Goal: Check status: Check status

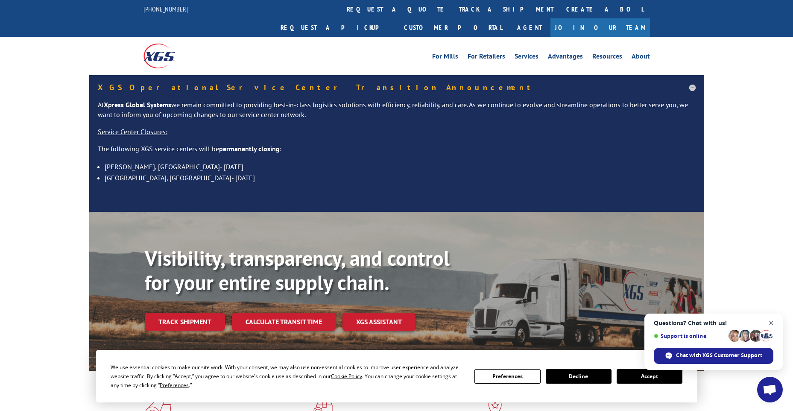
click at [774, 323] on span "Open chat" at bounding box center [771, 323] width 11 height 11
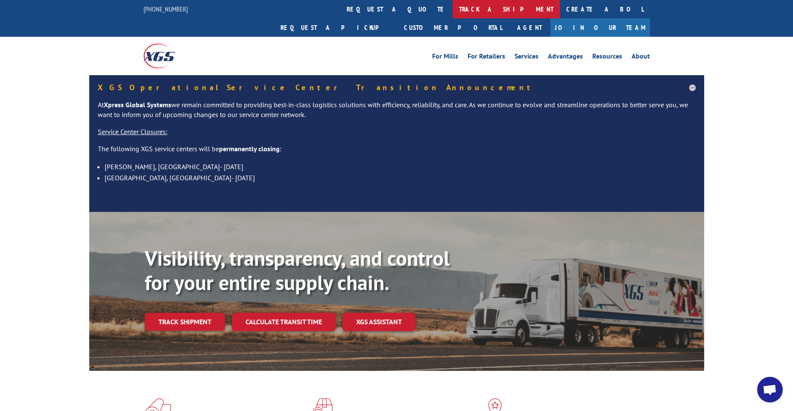
click at [453, 6] on link "track a shipment" at bounding box center [506, 9] width 107 height 18
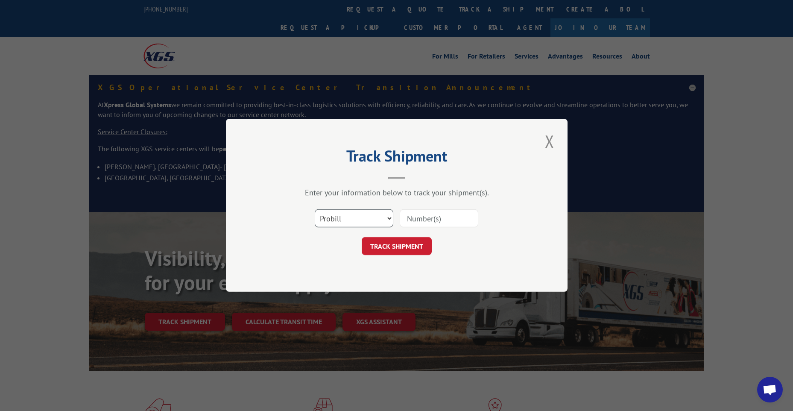
click at [380, 216] on select "Select category... Probill BOL PO" at bounding box center [354, 219] width 79 height 18
click at [383, 216] on select "Select category... Probill BOL PO" at bounding box center [354, 219] width 79 height 18
select select "po"
click at [315, 210] on select "Select category... Probill BOL PO" at bounding box center [354, 219] width 79 height 18
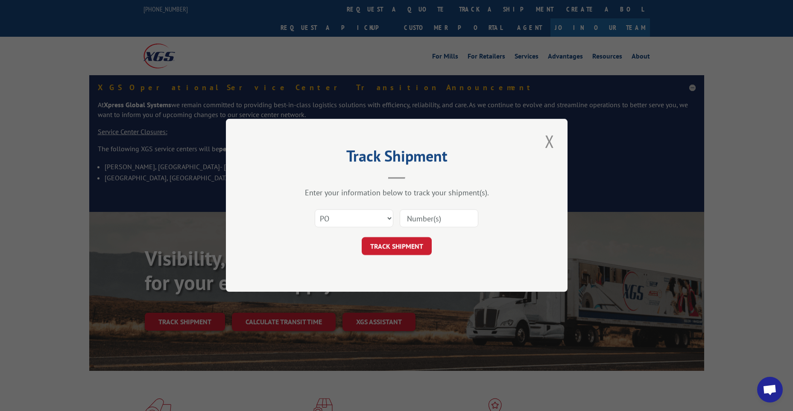
click at [444, 217] on input at bounding box center [439, 219] width 79 height 18
paste input "99829798"
type input "99829798"
click at [407, 250] on button "TRACK SHIPMENT" at bounding box center [397, 247] width 70 height 18
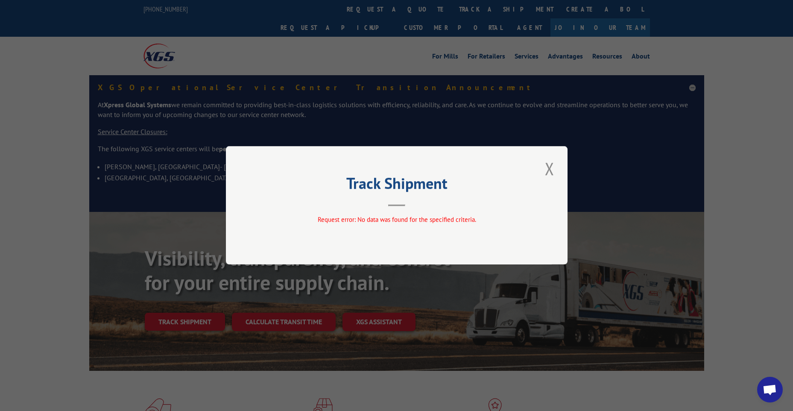
click at [491, 203] on header "Track Shipment" at bounding box center [397, 191] width 256 height 29
click at [458, 217] on span "Request error: No data was found for the specified criteria." at bounding box center [396, 220] width 159 height 8
click at [372, 166] on div "Track Shipment Request error: No data was found for the specified criteria." at bounding box center [397, 205] width 342 height 118
click at [401, 190] on h2 "Track Shipment" at bounding box center [397, 185] width 256 height 16
drag, startPoint x: 401, startPoint y: 199, endPoint x: 398, endPoint y: 203, distance: 4.8
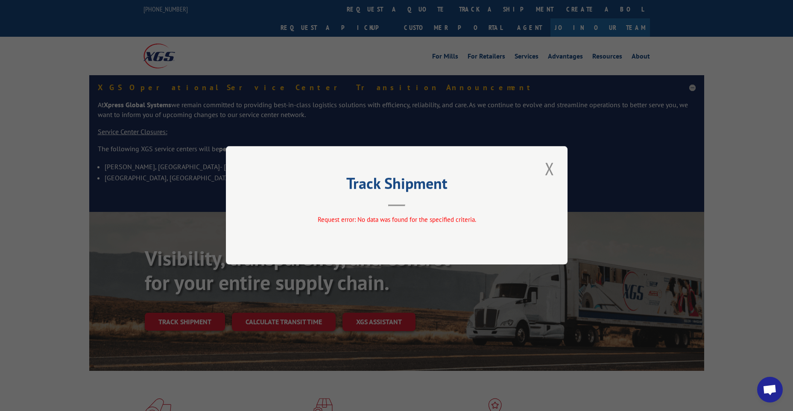
click at [398, 203] on header "Track Shipment" at bounding box center [397, 191] width 256 height 29
drag, startPoint x: 546, startPoint y: 166, endPoint x: 543, endPoint y: 162, distance: 5.5
click at [546, 166] on button "Close modal" at bounding box center [550, 168] width 15 height 23
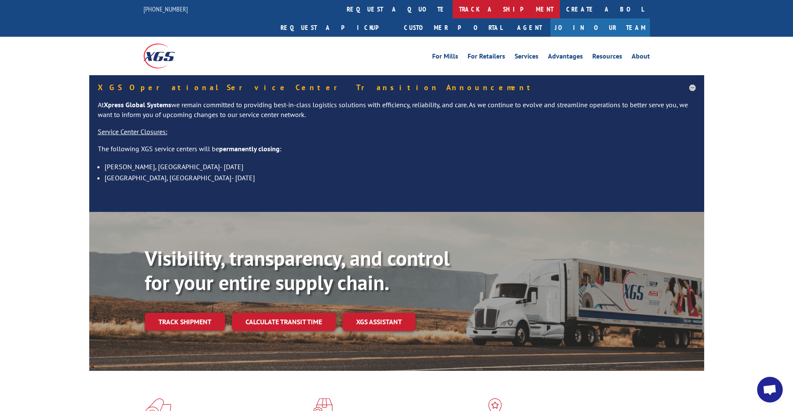
click at [453, 2] on link "track a shipment" at bounding box center [506, 9] width 107 height 18
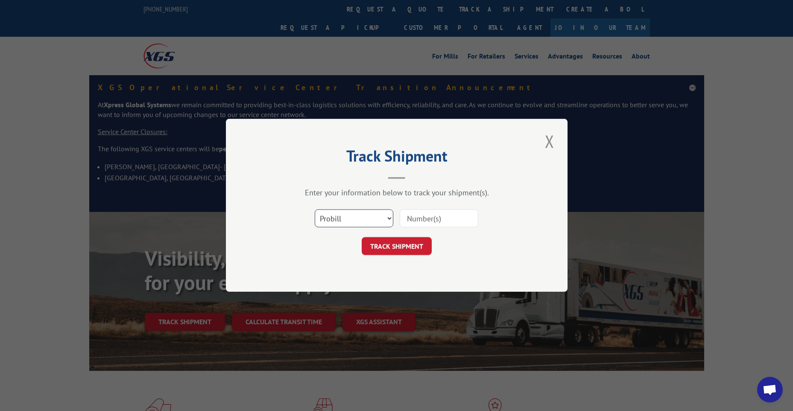
click at [389, 210] on select "Select category... Probill BOL PO" at bounding box center [354, 219] width 79 height 18
click at [387, 206] on div "Select category... Probill BOL PO" at bounding box center [397, 219] width 256 height 28
click at [412, 220] on input at bounding box center [439, 219] width 79 height 18
click at [420, 216] on input at bounding box center [439, 219] width 79 height 18
paste input "16944711"
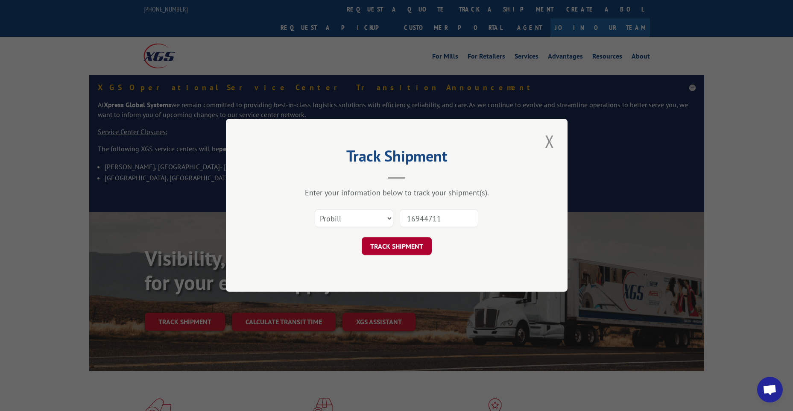
type input "16944711"
click at [383, 242] on button "TRACK SHIPMENT" at bounding box center [397, 247] width 70 height 18
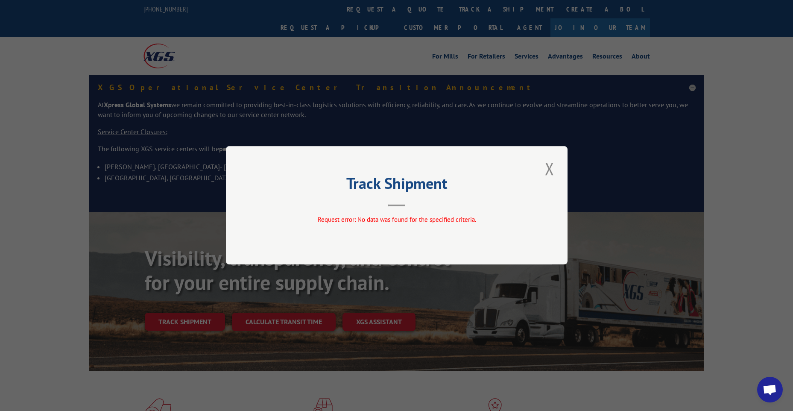
click at [417, 225] on div "Request error: No data was found for the specified criteria." at bounding box center [397, 221] width 256 height 13
click at [544, 169] on button "Close modal" at bounding box center [550, 168] width 15 height 23
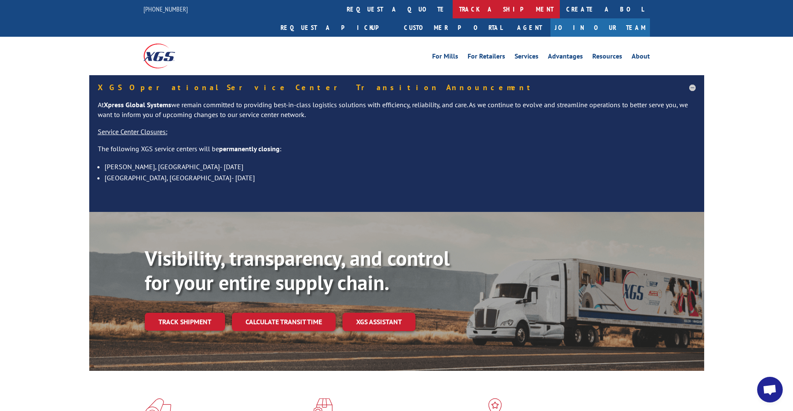
click at [453, 6] on link "track a shipment" at bounding box center [506, 9] width 107 height 18
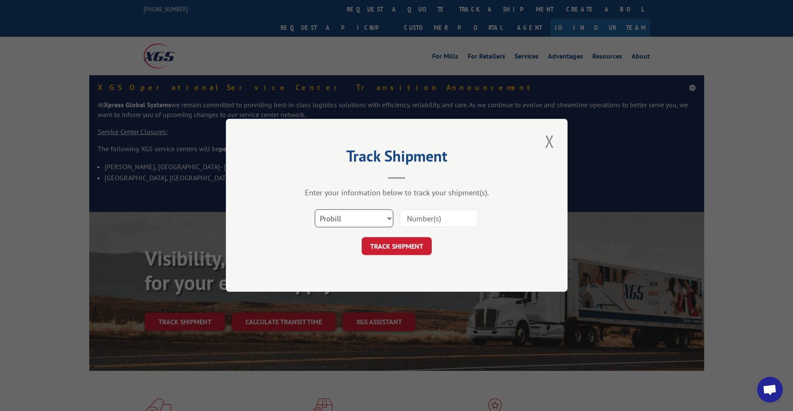
click at [376, 219] on select "Select category... Probill BOL PO" at bounding box center [354, 219] width 79 height 18
select select "bol"
click at [315, 210] on select "Select category... Probill BOL PO" at bounding box center [354, 219] width 79 height 18
click at [435, 225] on input at bounding box center [439, 219] width 79 height 18
paste input "16944711"
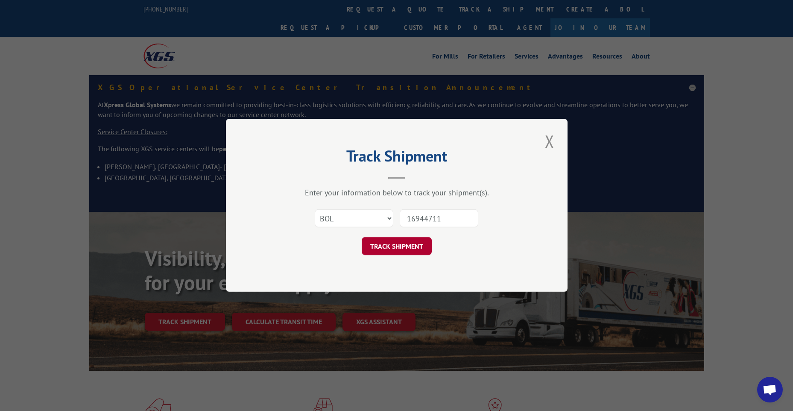
type input "16944711"
click at [390, 249] on button "TRACK SHIPMENT" at bounding box center [397, 247] width 70 height 18
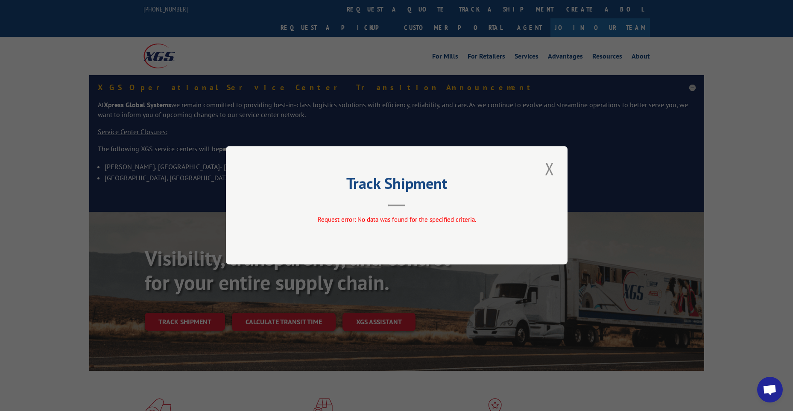
click at [470, 224] on div "Request error: No data was found for the specified criteria." at bounding box center [397, 220] width 256 height 10
click at [548, 167] on button "Close modal" at bounding box center [550, 168] width 15 height 23
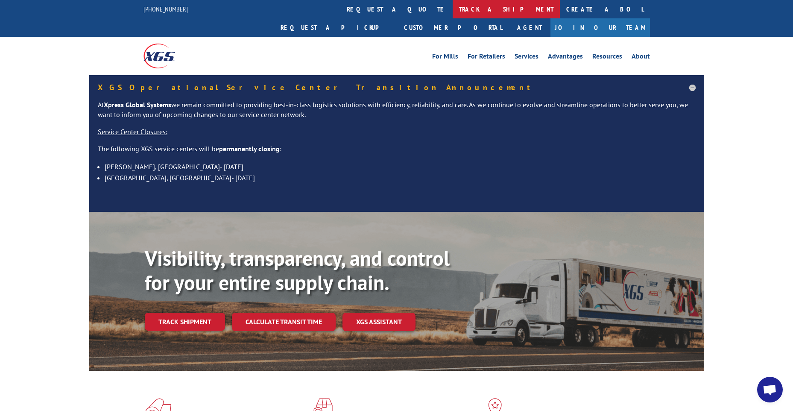
click at [453, 12] on link "track a shipment" at bounding box center [506, 9] width 107 height 18
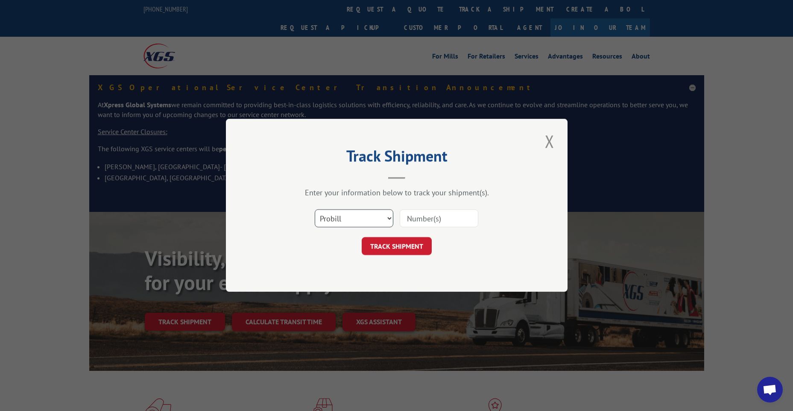
click at [376, 226] on select "Select category... Probill BOL PO" at bounding box center [354, 219] width 79 height 18
select select "po"
click at [315, 210] on select "Select category... Probill BOL PO" at bounding box center [354, 219] width 79 height 18
click at [432, 218] on input at bounding box center [439, 219] width 79 height 18
type input "16944711"
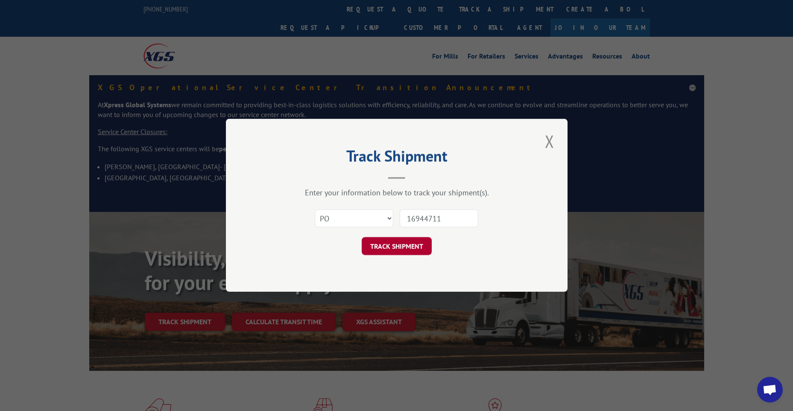
click at [401, 238] on button "TRACK SHIPMENT" at bounding box center [397, 247] width 70 height 18
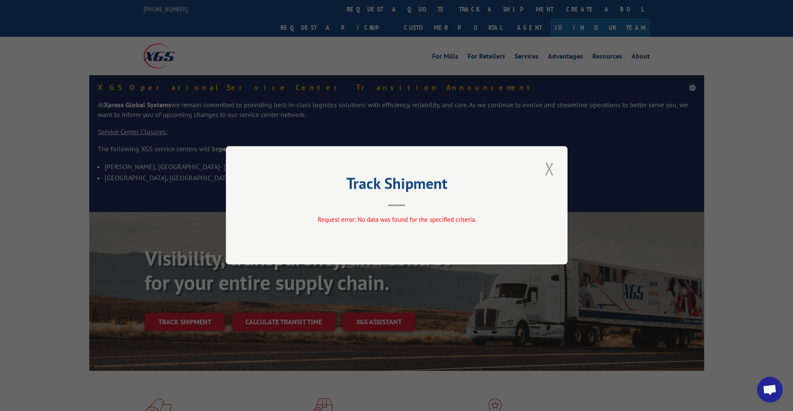
click at [555, 164] on button "Close modal" at bounding box center [550, 168] width 15 height 23
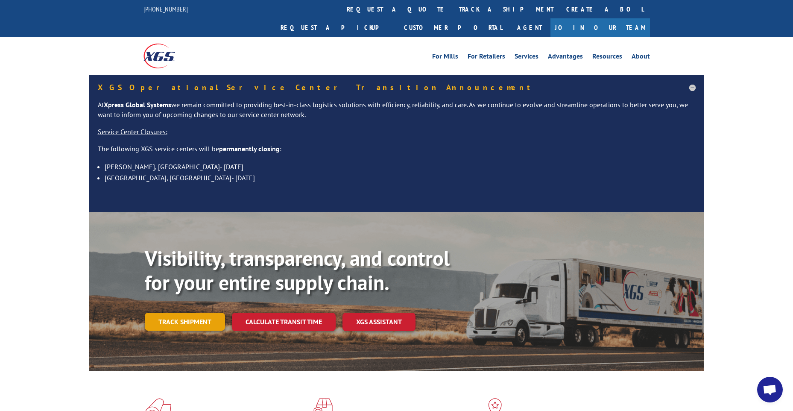
click at [199, 313] on link "Track shipment" at bounding box center [185, 322] width 80 height 18
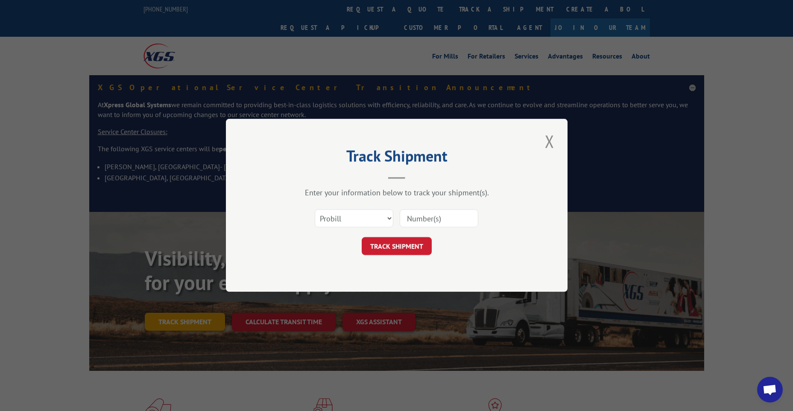
click at [199, 305] on div "Track Shipment Enter your information below to track your shipment(s). Select c…" at bounding box center [396, 205] width 793 height 411
click at [454, 219] on input at bounding box center [439, 219] width 79 height 18
click at [357, 217] on select "Select category... Probill BOL PO" at bounding box center [354, 219] width 79 height 18
click at [422, 217] on input at bounding box center [439, 219] width 79 height 18
click at [432, 223] on input at bounding box center [439, 219] width 79 height 18
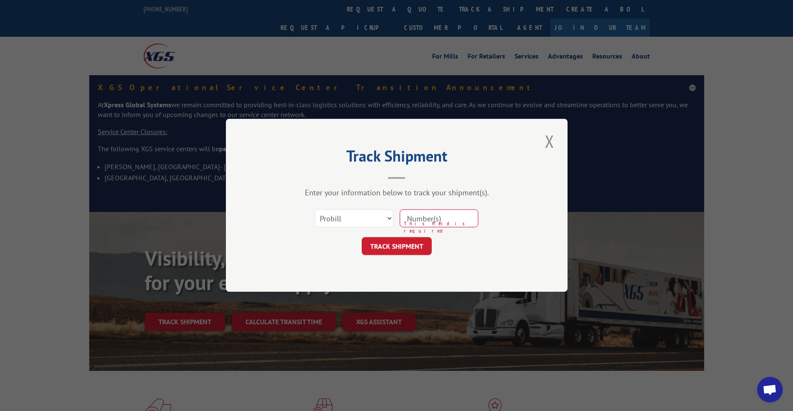
paste input "3833488"
type input "3833488"
click at [405, 244] on button "TRACK SHIPMENT" at bounding box center [397, 247] width 70 height 18
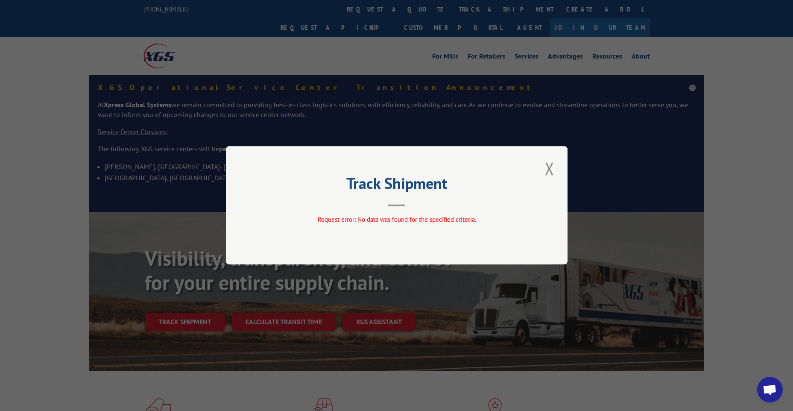
click at [353, 238] on div "Track Shipment Request error: No data was found for the specified criteria." at bounding box center [397, 205] width 342 height 118
click at [548, 166] on button "Close modal" at bounding box center [550, 168] width 15 height 23
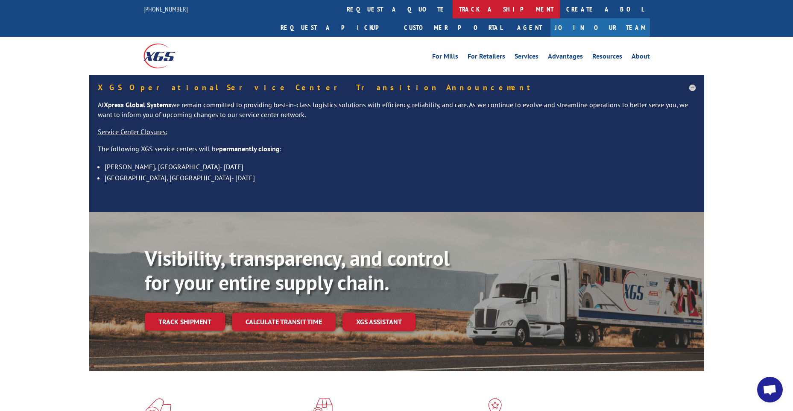
click at [453, 6] on link "track a shipment" at bounding box center [506, 9] width 107 height 18
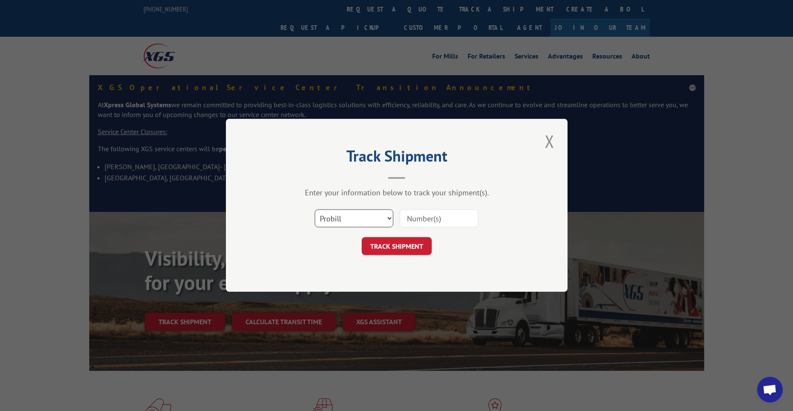
click at [356, 211] on select "Select category... Probill BOL PO" at bounding box center [354, 219] width 79 height 18
select select "bol"
click at [315, 210] on select "Select category... Probill BOL PO" at bounding box center [354, 219] width 79 height 18
click at [423, 222] on input at bounding box center [439, 219] width 79 height 18
paste input "3833488"
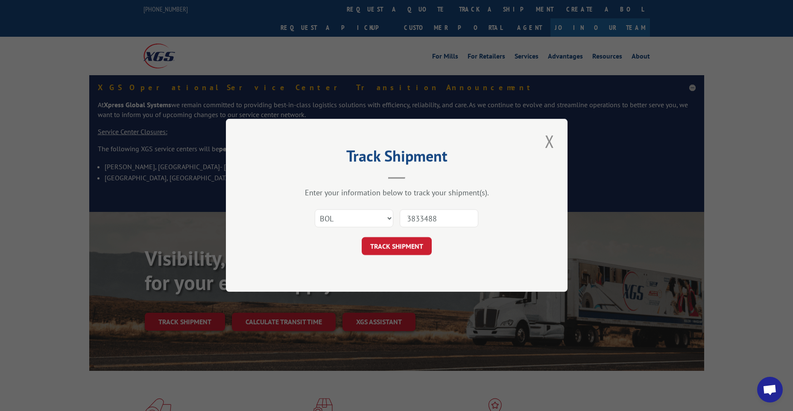
type input "3833488"
click at [416, 258] on div "Track Shipment Enter your information below to track your shipment(s). Select c…" at bounding box center [397, 205] width 342 height 173
click at [409, 248] on button "TRACK SHIPMENT" at bounding box center [397, 247] width 70 height 18
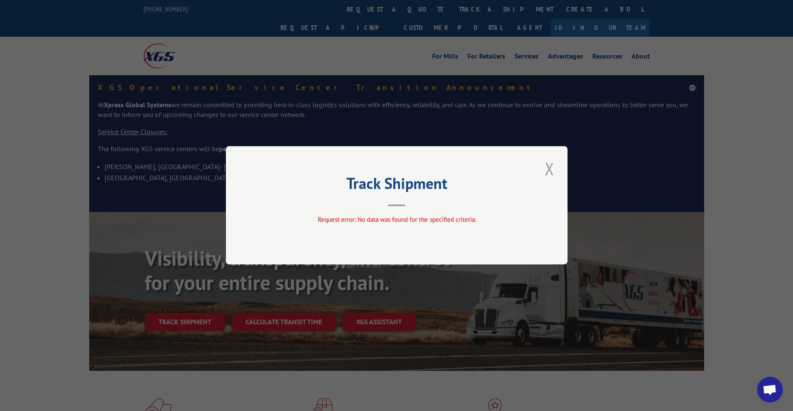
click at [555, 165] on button "Close modal" at bounding box center [550, 168] width 15 height 23
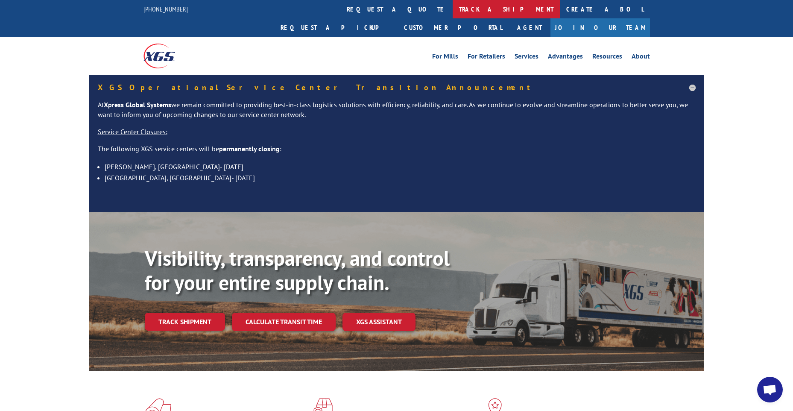
click at [453, 6] on link "track a shipment" at bounding box center [506, 9] width 107 height 18
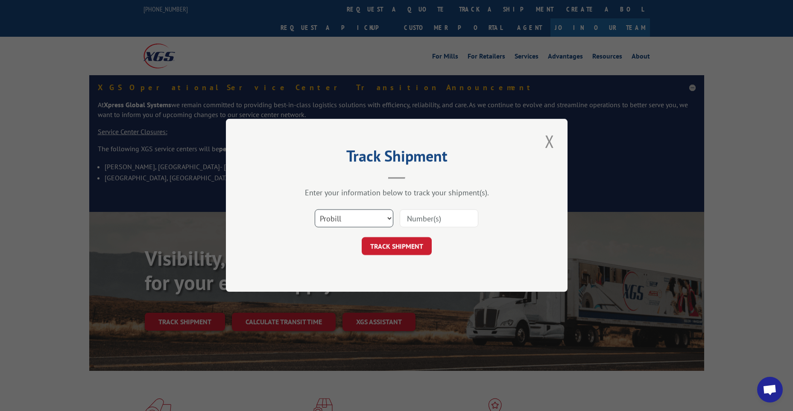
click at [363, 219] on select "Select category... Probill BOL PO" at bounding box center [354, 219] width 79 height 18
click at [315, 210] on select "Select category... Probill BOL PO" at bounding box center [354, 219] width 79 height 18
drag, startPoint x: 364, startPoint y: 210, endPoint x: 363, endPoint y: 218, distance: 8.6
click at [364, 210] on select "Select category... Probill BOL PO" at bounding box center [354, 219] width 79 height 18
select select "po"
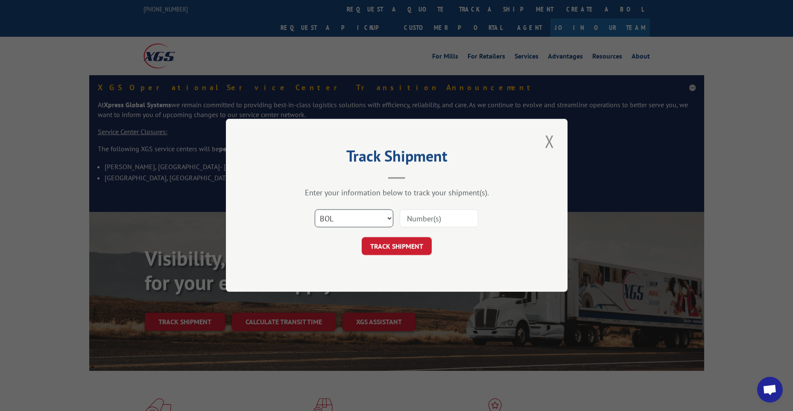
click at [315, 210] on select "Select category... Probill BOL PO" at bounding box center [354, 219] width 79 height 18
click at [425, 224] on input at bounding box center [439, 219] width 79 height 18
paste input "3833488"
type input "3833488"
click at [406, 255] on button "TRACK SHIPMENT" at bounding box center [397, 247] width 70 height 18
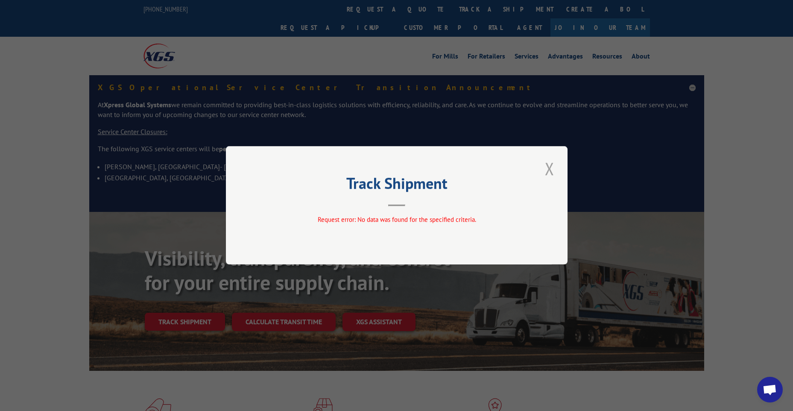
click at [545, 158] on button "Close modal" at bounding box center [550, 168] width 15 height 23
